Goal: Task Accomplishment & Management: Manage account settings

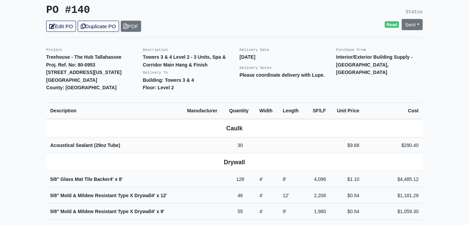
scroll to position [92, 0]
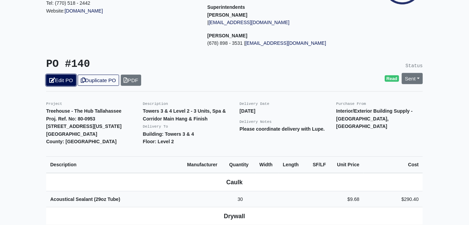
click at [68, 75] on link "Edit PO" at bounding box center [61, 80] width 30 height 11
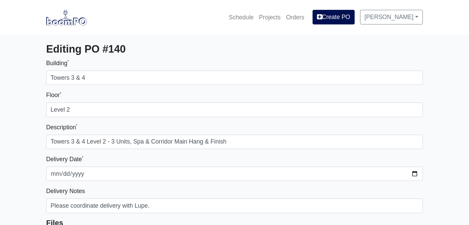
select select
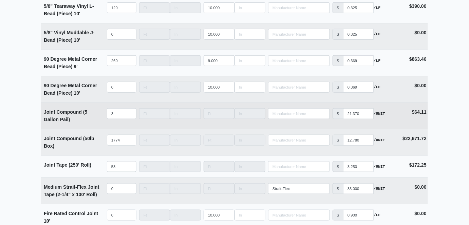
scroll to position [1048, 0]
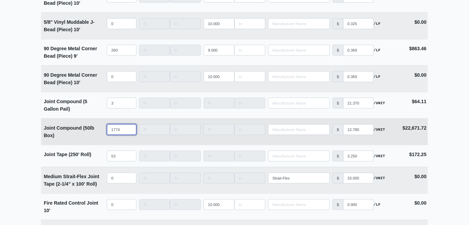
click at [114, 128] on input "1774" at bounding box center [122, 129] width 30 height 11
type input "174"
select select
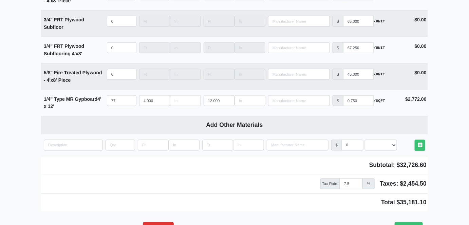
scroll to position [3799, 0]
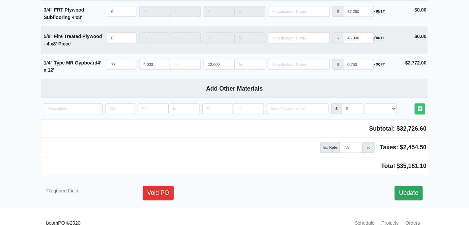
type input "174"
click at [410, 186] on link "Update" at bounding box center [408, 193] width 28 height 14
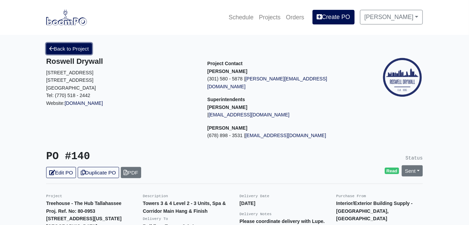
click at [82, 51] on link "Back to Project" at bounding box center [69, 48] width 46 height 11
